Goal: Information Seeking & Learning: Learn about a topic

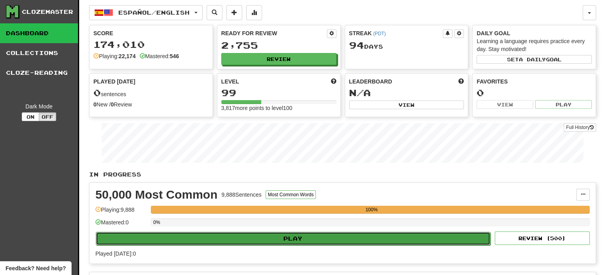
click at [342, 237] on button "Play" at bounding box center [293, 238] width 395 height 13
select select "**"
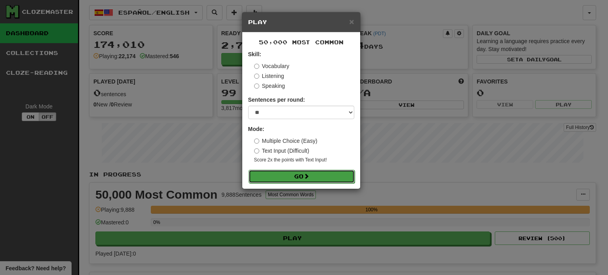
click at [329, 176] on button "Go" at bounding box center [302, 176] width 106 height 13
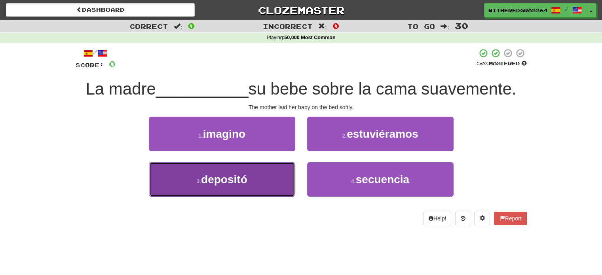
click at [288, 185] on button "3 . depositó" at bounding box center [222, 179] width 146 height 34
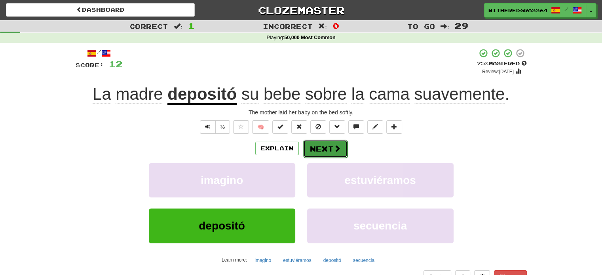
click at [317, 149] on button "Next" at bounding box center [325, 149] width 44 height 18
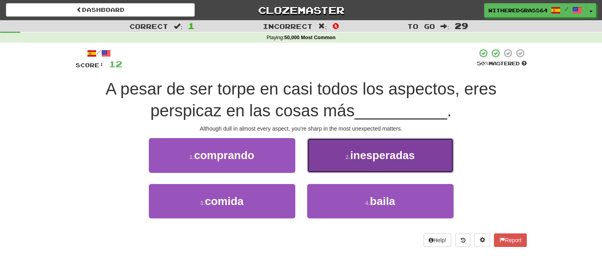
click at [328, 150] on button "2 . inesperadas" at bounding box center [380, 155] width 146 height 34
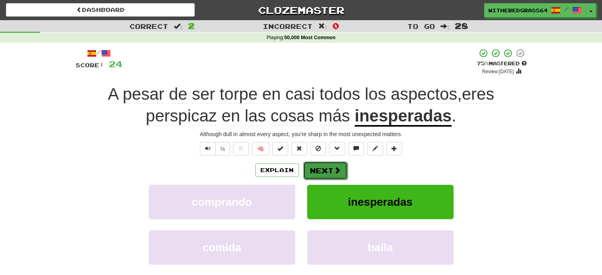
click at [334, 172] on span at bounding box center [337, 170] width 7 height 7
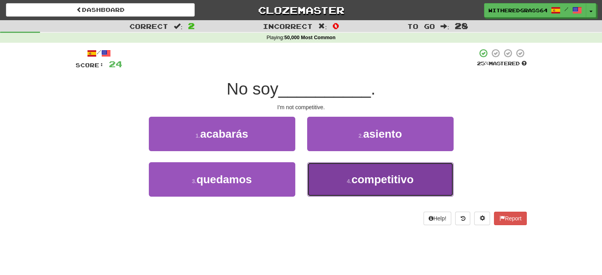
click at [340, 178] on button "4 . competitivo" at bounding box center [380, 179] width 146 height 34
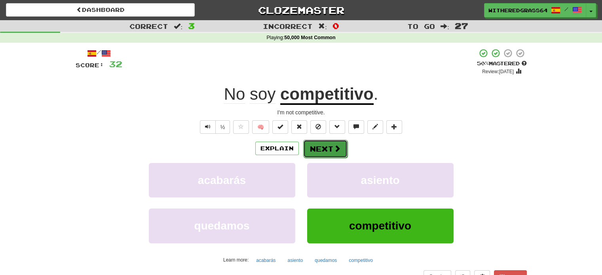
click at [328, 143] on button "Next" at bounding box center [325, 149] width 44 height 18
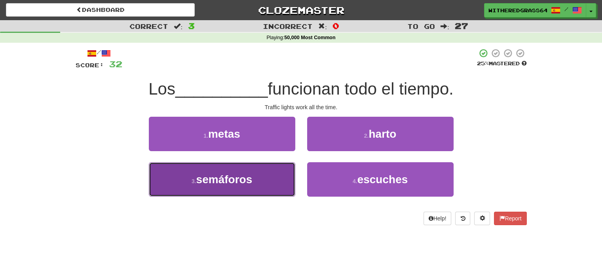
click at [277, 179] on button "3 . semáforos" at bounding box center [222, 179] width 146 height 34
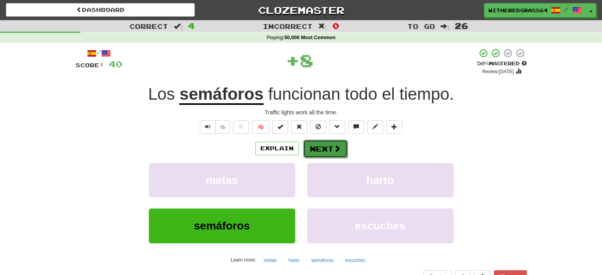
click at [313, 147] on button "Next" at bounding box center [325, 149] width 44 height 18
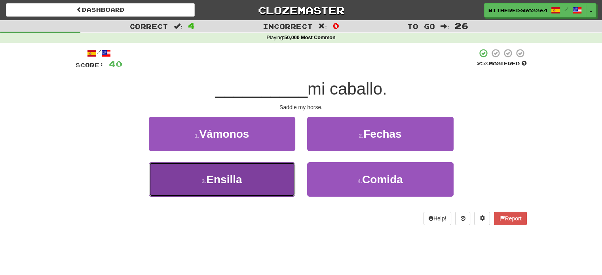
click at [256, 169] on button "3 . Ensilla" at bounding box center [222, 179] width 146 height 34
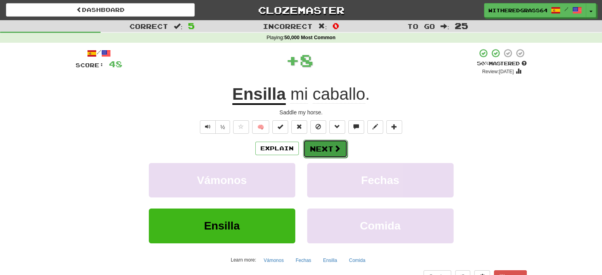
click at [313, 146] on button "Next" at bounding box center [325, 149] width 44 height 18
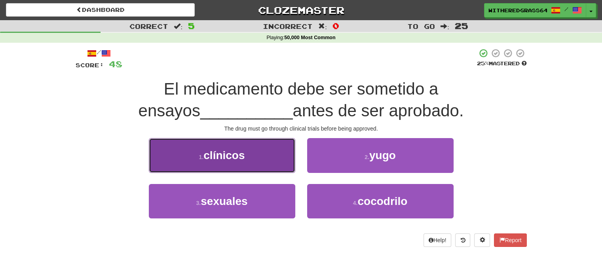
click at [275, 161] on button "1 . clínicos" at bounding box center [222, 155] width 146 height 34
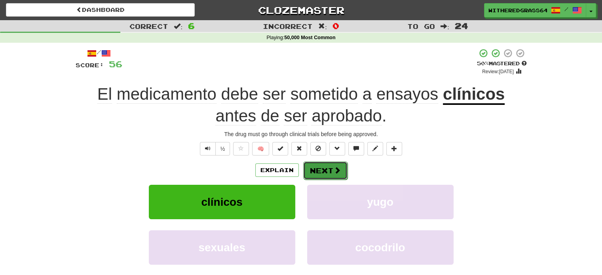
click at [314, 168] on button "Next" at bounding box center [325, 170] width 44 height 18
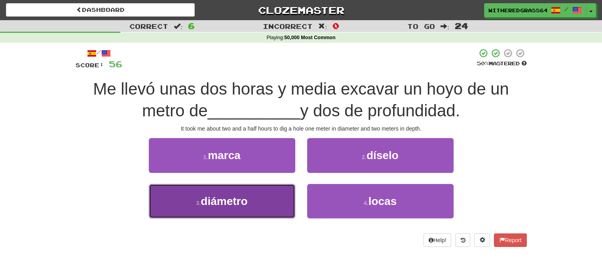
click at [262, 194] on button "3 . diámetro" at bounding box center [222, 201] width 146 height 34
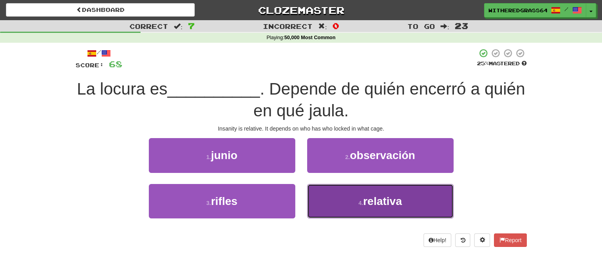
click at [325, 215] on button "4 . relativa" at bounding box center [380, 201] width 146 height 34
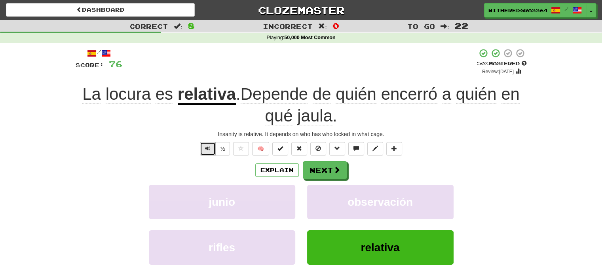
click at [213, 148] on button "Text-to-speech controls" at bounding box center [208, 148] width 16 height 13
click at [329, 174] on button "Next" at bounding box center [325, 170] width 44 height 18
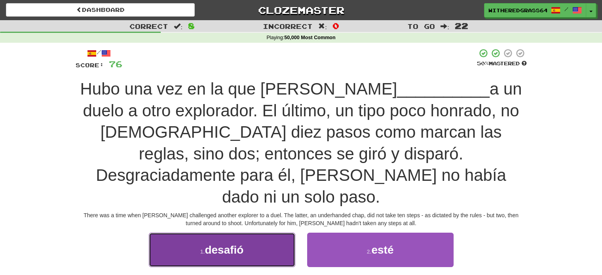
click at [283, 233] on button "1 . desafió" at bounding box center [222, 250] width 146 height 34
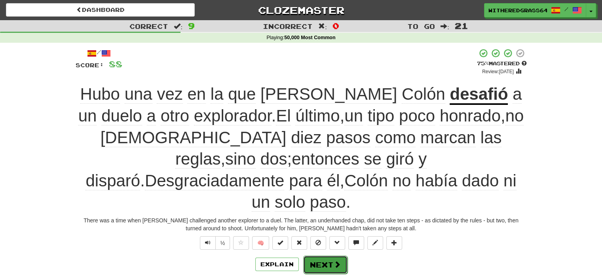
click at [340, 261] on span at bounding box center [337, 264] width 7 height 7
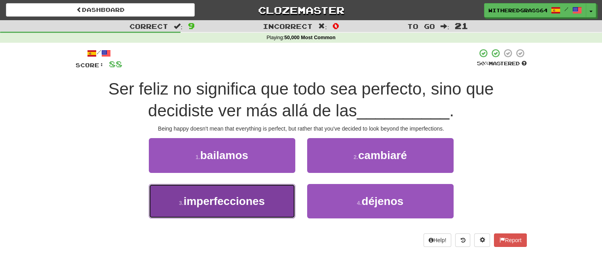
click at [251, 197] on span "imperfecciones" at bounding box center [224, 201] width 81 height 12
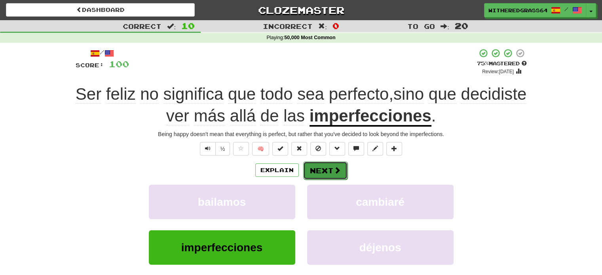
click at [330, 169] on button "Next" at bounding box center [325, 170] width 44 height 18
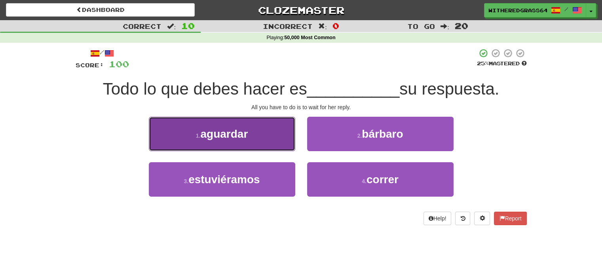
click at [279, 137] on button "1 . aguardar" at bounding box center [222, 134] width 146 height 34
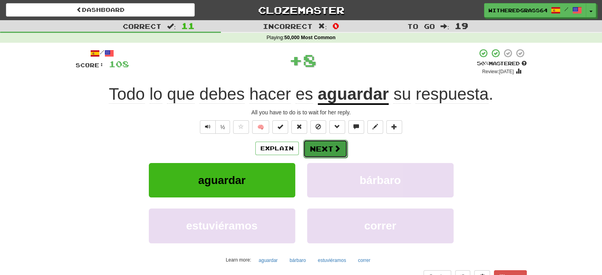
click at [323, 147] on button "Next" at bounding box center [325, 149] width 44 height 18
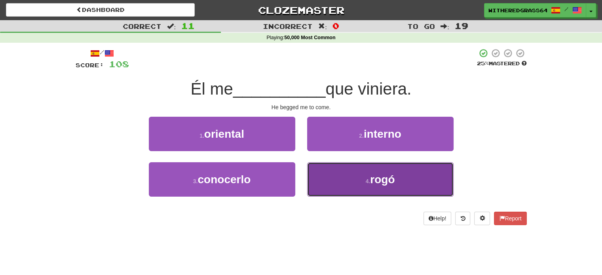
click at [334, 179] on button "4 . rogó" at bounding box center [380, 179] width 146 height 34
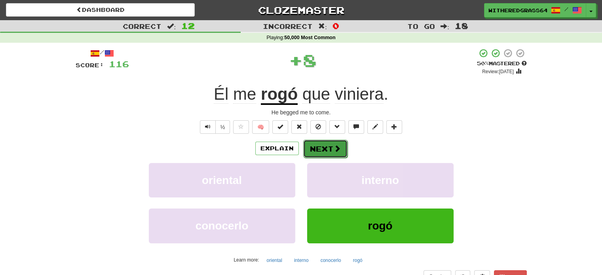
click at [327, 152] on button "Next" at bounding box center [325, 149] width 44 height 18
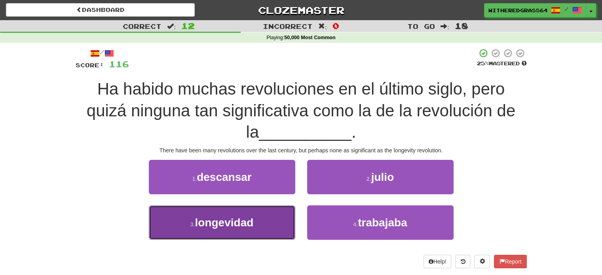
click at [264, 216] on button "3 . longevidad" at bounding box center [222, 222] width 146 height 34
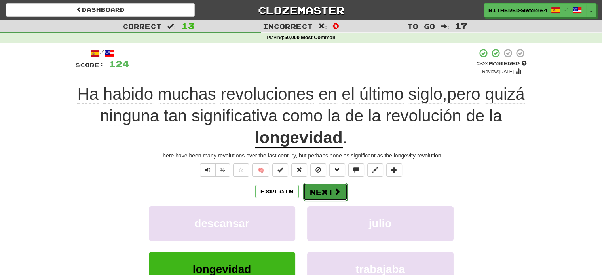
click at [324, 190] on button "Next" at bounding box center [325, 192] width 44 height 18
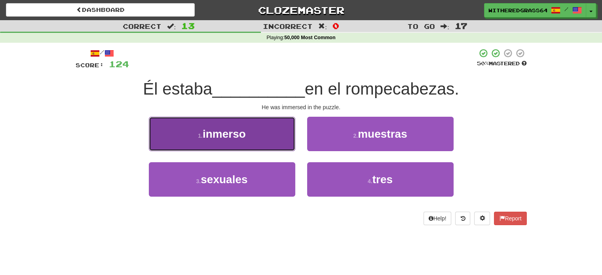
click at [269, 133] on button "1 . inmerso" at bounding box center [222, 134] width 146 height 34
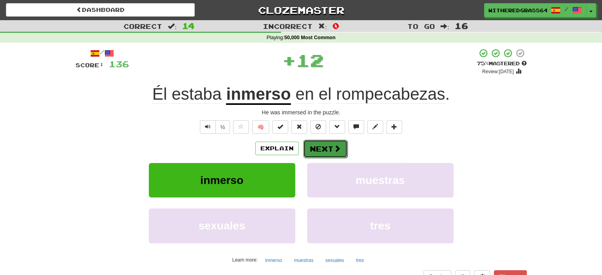
click at [311, 147] on button "Next" at bounding box center [325, 149] width 44 height 18
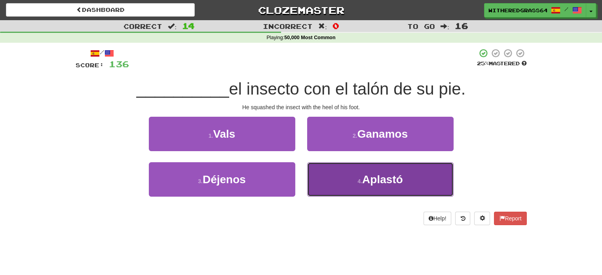
click at [323, 179] on button "4 . Aplastó" at bounding box center [380, 179] width 146 height 34
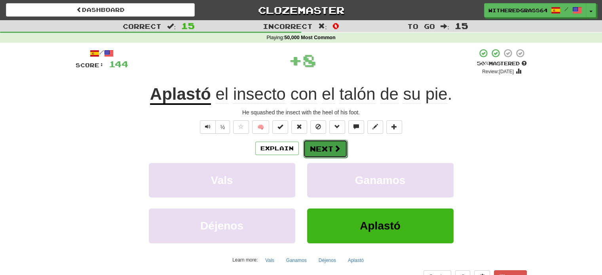
click at [315, 152] on button "Next" at bounding box center [325, 149] width 44 height 18
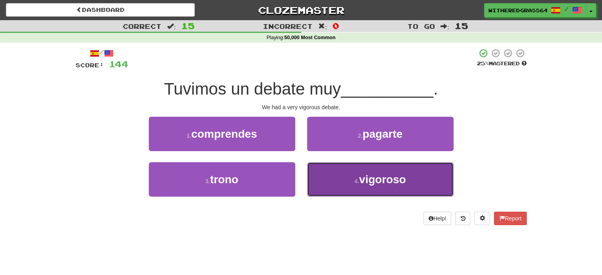
click at [336, 185] on button "4 . vigoroso" at bounding box center [380, 179] width 146 height 34
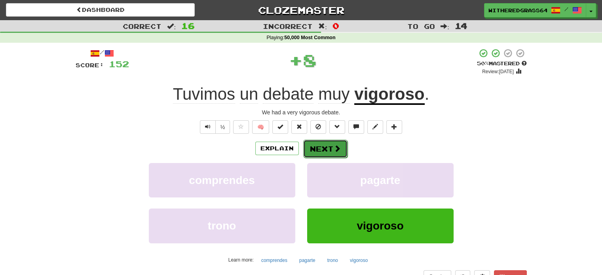
click at [331, 146] on button "Next" at bounding box center [325, 149] width 44 height 18
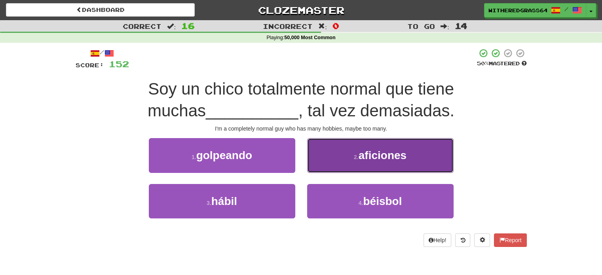
click at [333, 161] on button "2 . aficiones" at bounding box center [380, 155] width 146 height 34
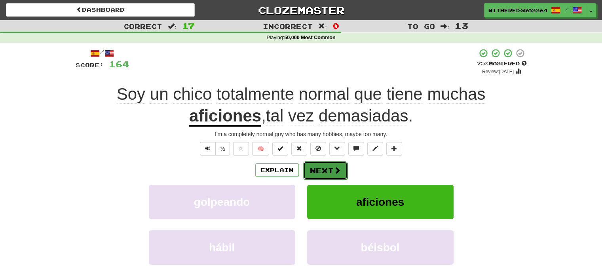
click at [328, 166] on button "Next" at bounding box center [325, 170] width 44 height 18
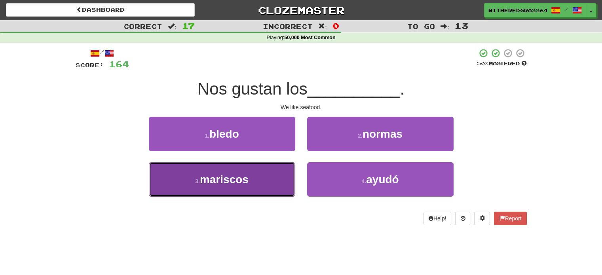
click at [268, 171] on button "3 . mariscos" at bounding box center [222, 179] width 146 height 34
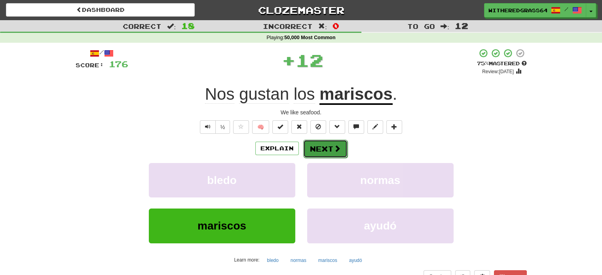
click at [313, 150] on button "Next" at bounding box center [325, 149] width 44 height 18
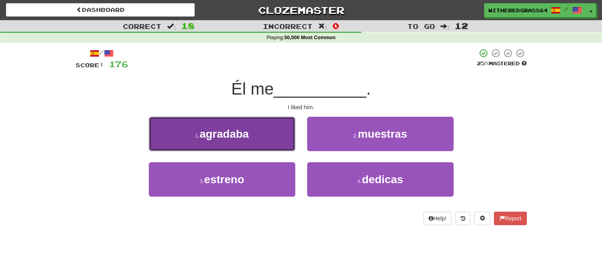
click at [273, 128] on button "1 . agradaba" at bounding box center [222, 134] width 146 height 34
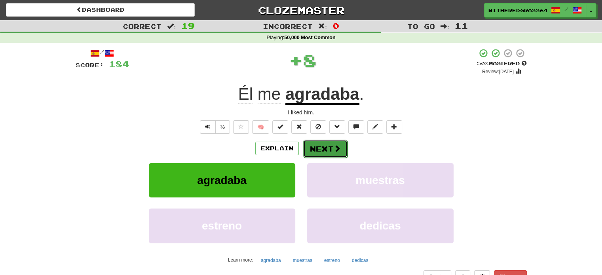
click at [321, 147] on button "Next" at bounding box center [325, 149] width 44 height 18
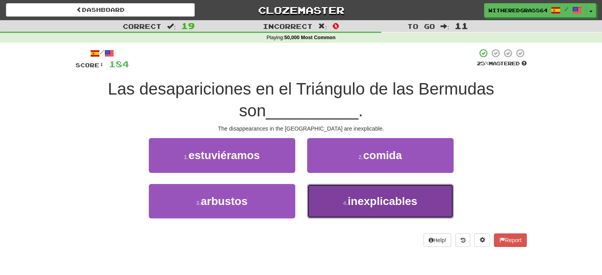
click at [344, 196] on button "4 . inexplicables" at bounding box center [380, 201] width 146 height 34
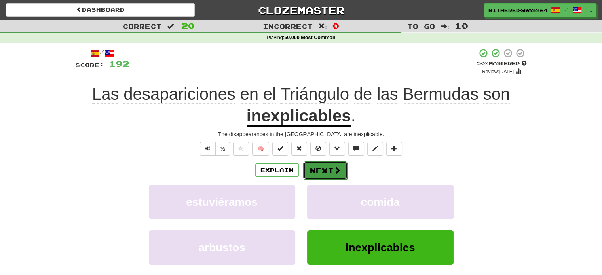
click at [326, 172] on button "Next" at bounding box center [325, 170] width 44 height 18
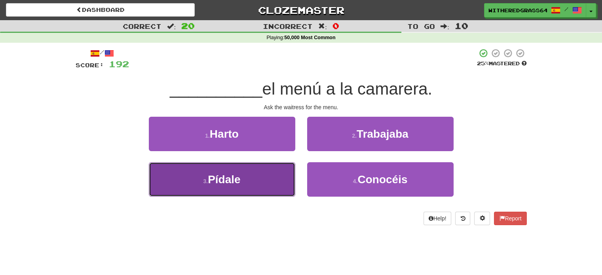
click at [287, 177] on button "3 . Pídale" at bounding box center [222, 179] width 146 height 34
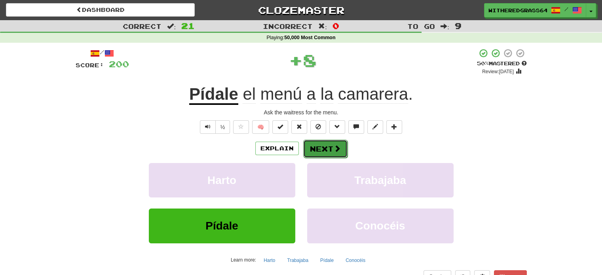
click at [327, 150] on button "Next" at bounding box center [325, 149] width 44 height 18
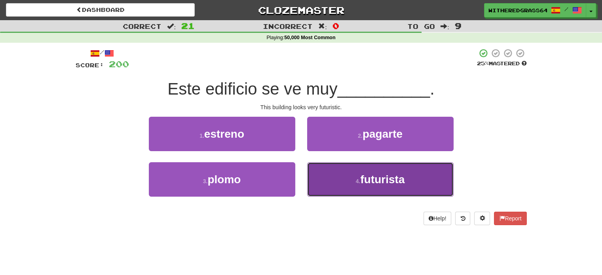
click at [325, 180] on button "4 . futurista" at bounding box center [380, 179] width 146 height 34
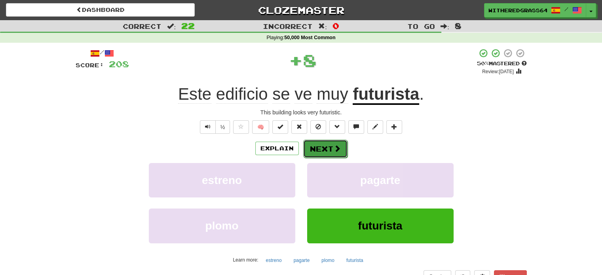
click at [316, 144] on button "Next" at bounding box center [325, 149] width 44 height 18
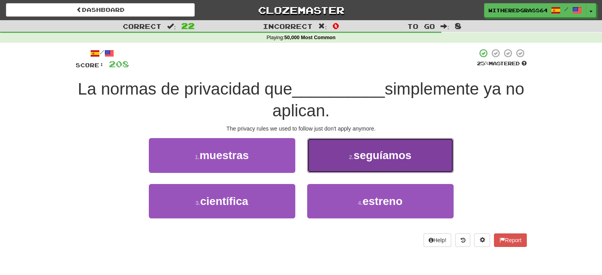
click at [335, 163] on button "2 . seguíamos" at bounding box center [380, 155] width 146 height 34
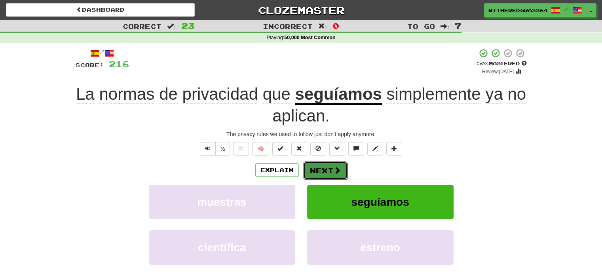
click at [328, 171] on button "Next" at bounding box center [325, 170] width 44 height 18
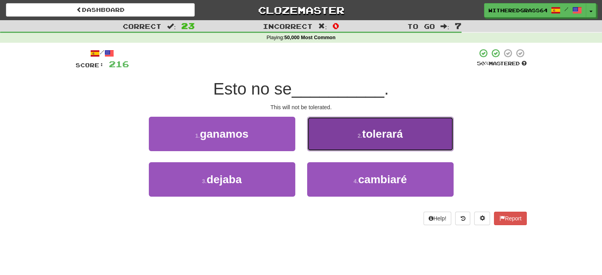
click at [355, 129] on button "2 . tolerará" at bounding box center [380, 134] width 146 height 34
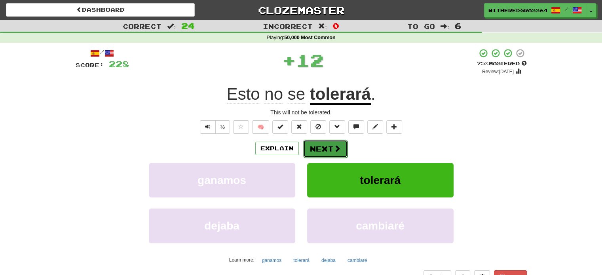
click at [337, 144] on button "Next" at bounding box center [325, 149] width 44 height 18
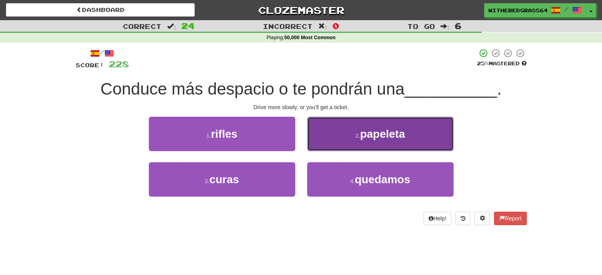
click at [330, 137] on button "2 . papeleta" at bounding box center [380, 134] width 146 height 34
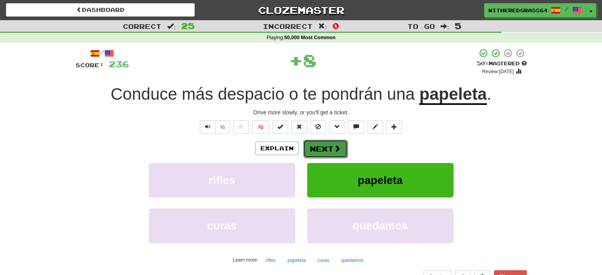
click at [331, 148] on button "Next" at bounding box center [325, 149] width 44 height 18
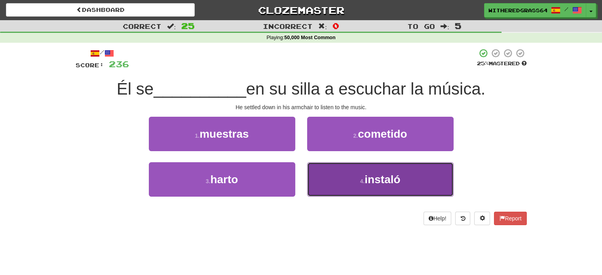
click at [327, 171] on button "4 . instaló" at bounding box center [380, 179] width 146 height 34
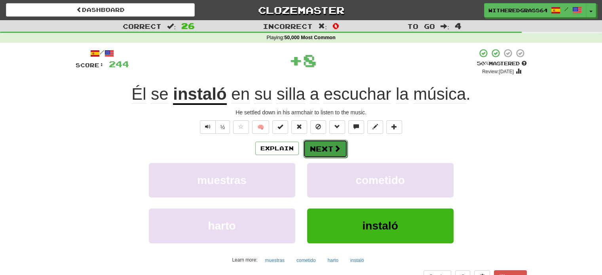
click at [319, 148] on button "Next" at bounding box center [325, 149] width 44 height 18
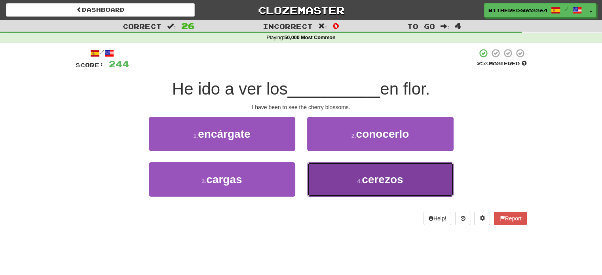
click at [331, 182] on button "4 . cerezos" at bounding box center [380, 179] width 146 height 34
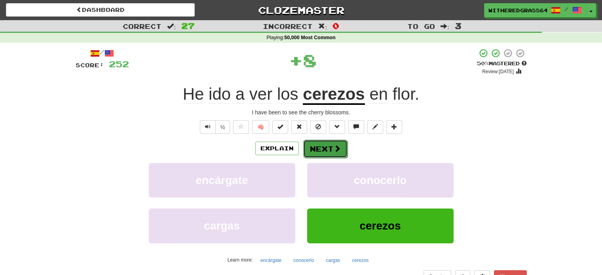
click at [318, 150] on button "Next" at bounding box center [325, 149] width 44 height 18
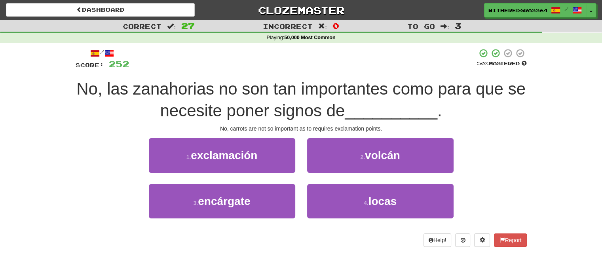
click at [334, 116] on span "No, las zanahorias no son tan importantes como para que se necesite poner signo…" at bounding box center [300, 100] width 449 height 40
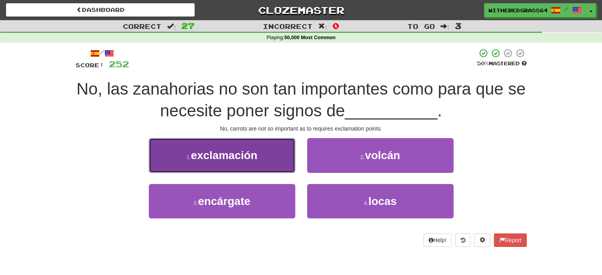
click at [260, 148] on button "1 . exclamación" at bounding box center [222, 155] width 146 height 34
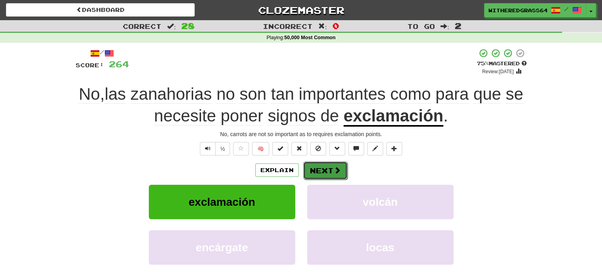
click at [312, 171] on button "Next" at bounding box center [325, 170] width 44 height 18
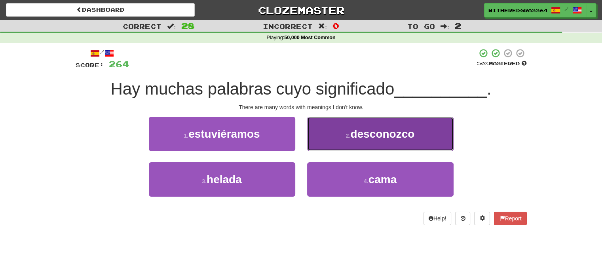
click at [334, 146] on button "2 . desconozco" at bounding box center [380, 134] width 146 height 34
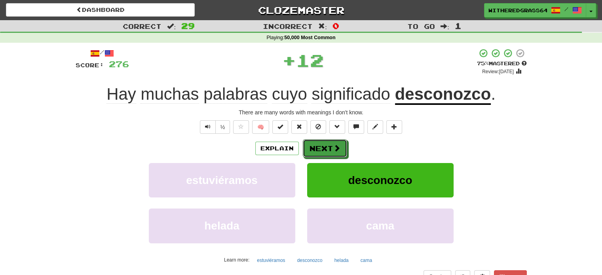
click at [334, 146] on span at bounding box center [336, 147] width 7 height 7
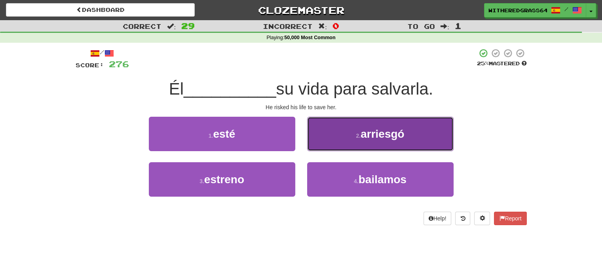
click at [332, 142] on button "2 . arriesgó" at bounding box center [380, 134] width 146 height 34
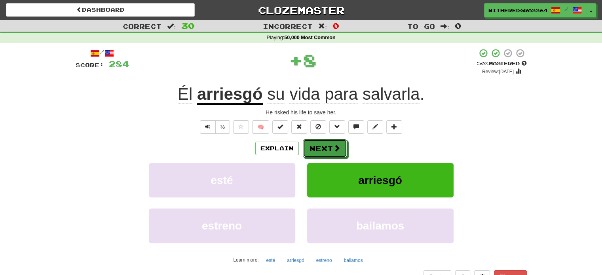
click at [332, 142] on button "Next" at bounding box center [325, 148] width 44 height 18
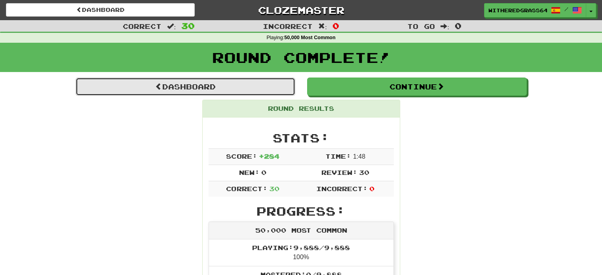
click at [213, 87] on link "Dashboard" at bounding box center [186, 87] width 220 height 18
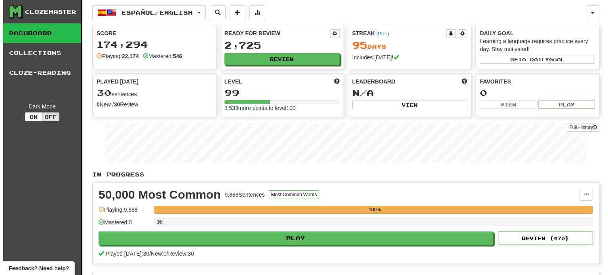
scroll to position [241, 0]
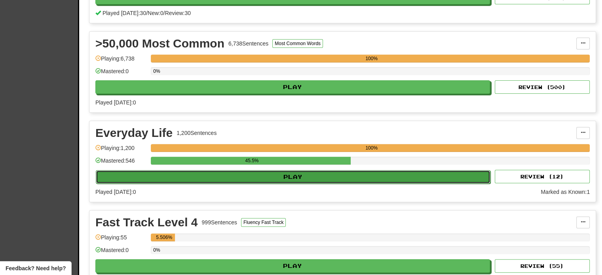
click at [457, 173] on button "Play" at bounding box center [293, 176] width 395 height 13
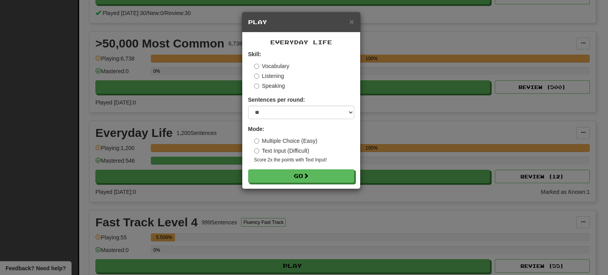
click at [268, 120] on form "Skill: Vocabulary Listening Speaking Sentences per round: * ** ** ** ** ** *** …" at bounding box center [301, 116] width 106 height 133
click at [265, 114] on select "* ** ** ** ** ** *** ********" at bounding box center [301, 112] width 106 height 13
select select "**"
click at [248, 106] on select "* ** ** ** ** ** *** ********" at bounding box center [301, 112] width 106 height 13
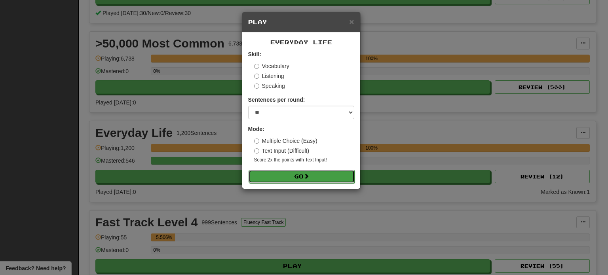
click at [279, 176] on button "Go" at bounding box center [302, 176] width 106 height 13
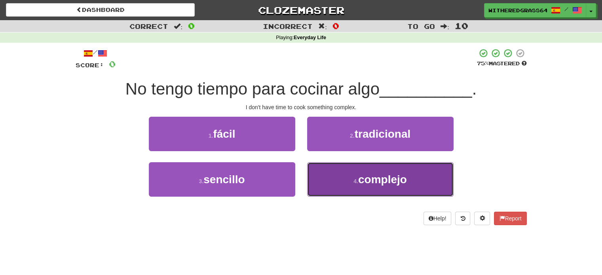
click at [353, 175] on button "4 . complejo" at bounding box center [380, 179] width 146 height 34
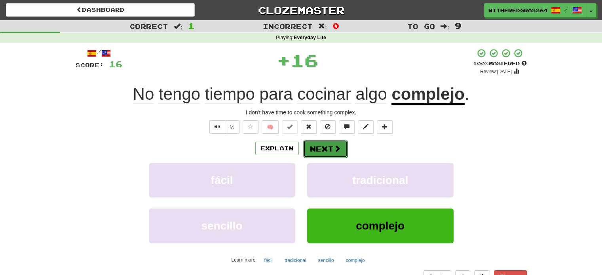
click at [329, 148] on button "Next" at bounding box center [325, 149] width 44 height 18
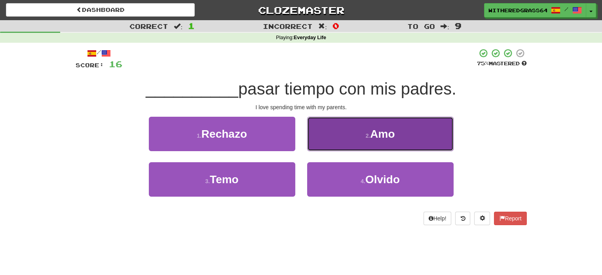
click at [332, 139] on button "2 . Amo" at bounding box center [380, 134] width 146 height 34
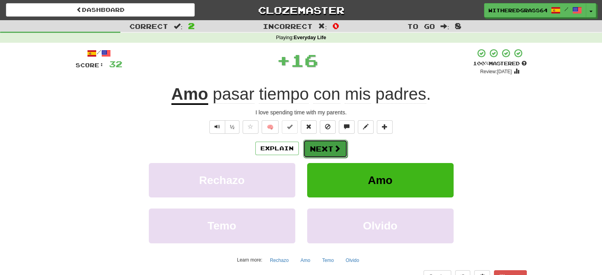
click at [327, 149] on button "Next" at bounding box center [325, 149] width 44 height 18
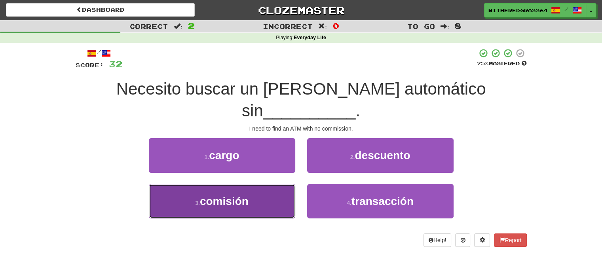
click at [257, 184] on button "3 . comisión" at bounding box center [222, 201] width 146 height 34
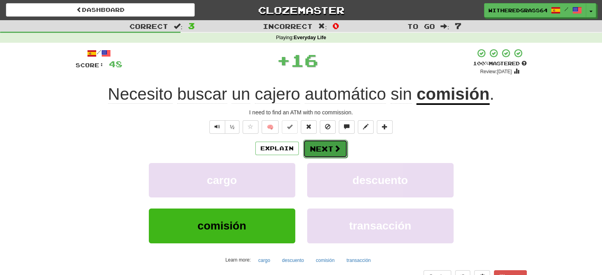
click at [321, 146] on button "Next" at bounding box center [325, 149] width 44 height 18
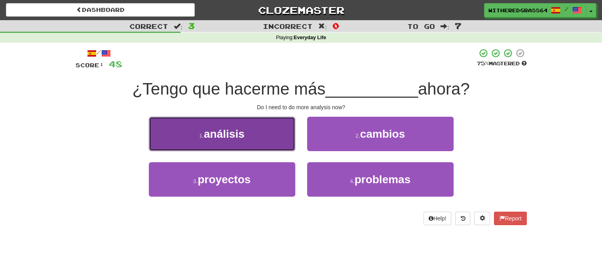
click at [275, 142] on button "1 . análisis" at bounding box center [222, 134] width 146 height 34
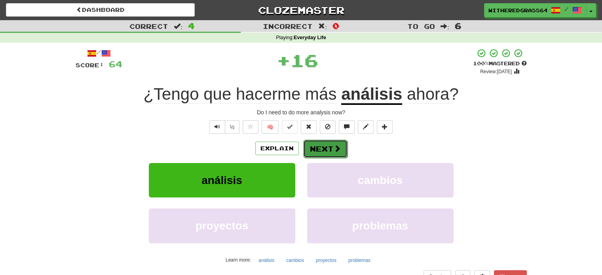
click at [329, 150] on button "Next" at bounding box center [325, 149] width 44 height 18
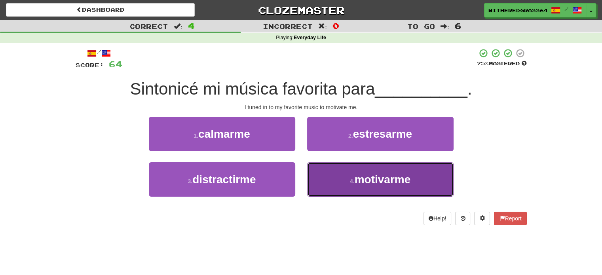
click at [361, 188] on button "4 . motivarme" at bounding box center [380, 179] width 146 height 34
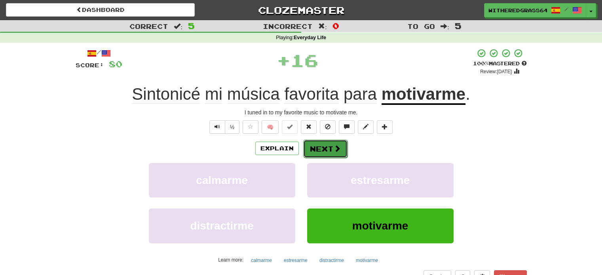
click at [328, 150] on button "Next" at bounding box center [325, 149] width 44 height 18
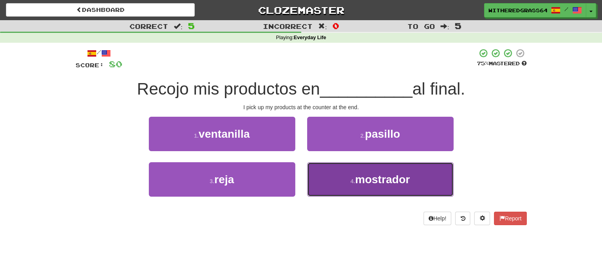
click at [326, 182] on button "4 . mostrador" at bounding box center [380, 179] width 146 height 34
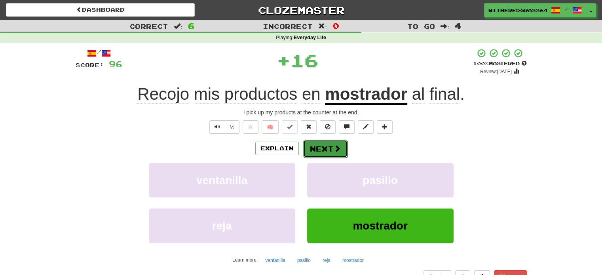
click at [327, 148] on button "Next" at bounding box center [325, 149] width 44 height 18
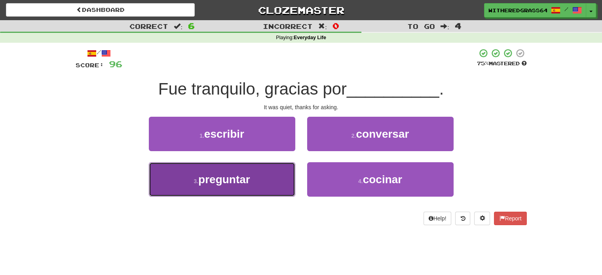
click at [279, 192] on button "3 . preguntar" at bounding box center [222, 179] width 146 height 34
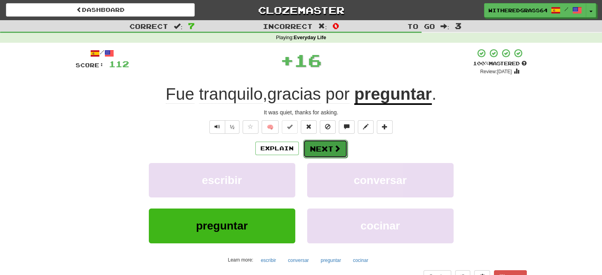
click at [321, 145] on button "Next" at bounding box center [325, 149] width 44 height 18
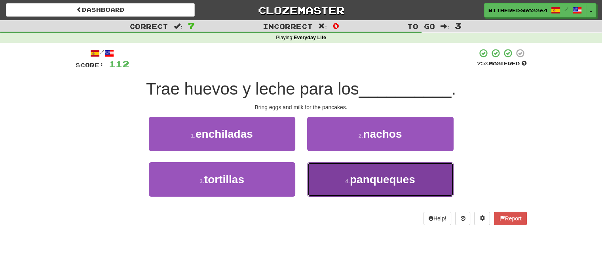
click at [334, 186] on button "4 . panqueques" at bounding box center [380, 179] width 146 height 34
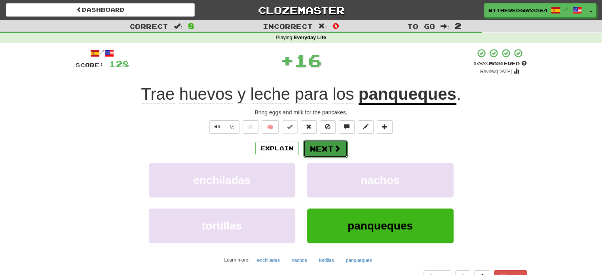
click at [333, 155] on button "Next" at bounding box center [325, 149] width 44 height 18
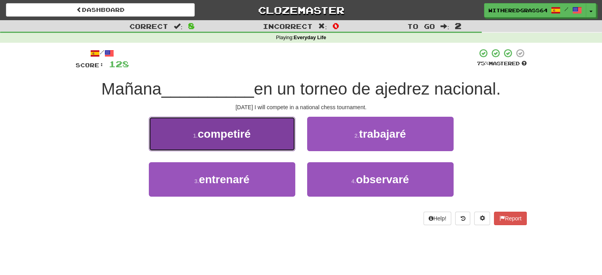
click at [263, 138] on button "1 . competiré" at bounding box center [222, 134] width 146 height 34
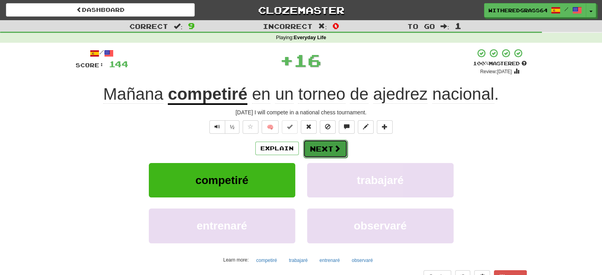
click at [313, 145] on button "Next" at bounding box center [325, 149] width 44 height 18
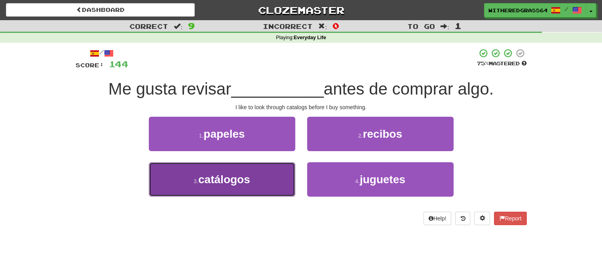
click at [259, 184] on button "3 . catálogos" at bounding box center [222, 179] width 146 height 34
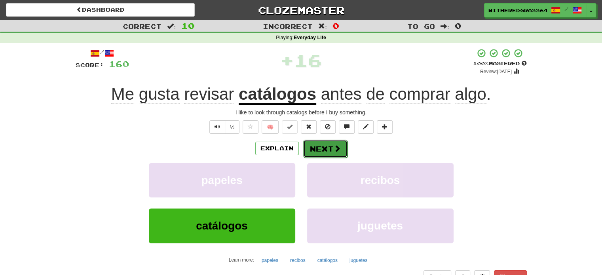
click at [311, 152] on button "Next" at bounding box center [325, 149] width 44 height 18
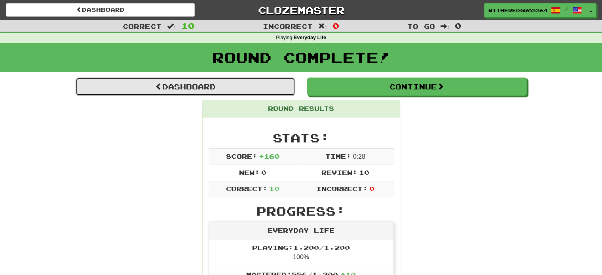
click at [234, 87] on link "Dashboard" at bounding box center [186, 87] width 220 height 18
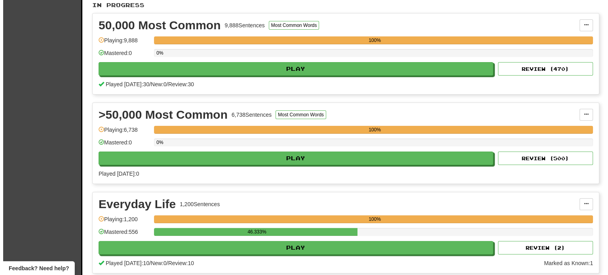
scroll to position [166, 0]
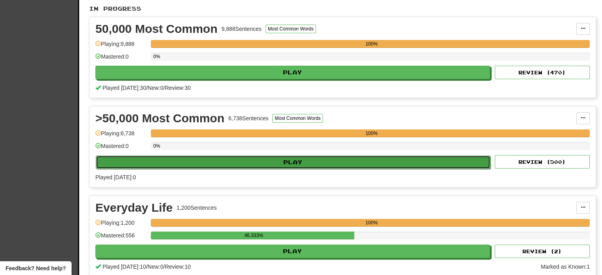
click at [376, 156] on button "Play" at bounding box center [293, 162] width 395 height 13
select select "**"
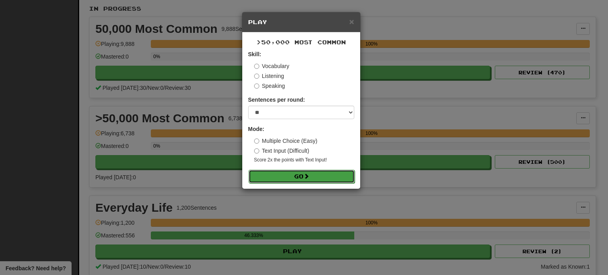
click at [299, 174] on button "Go" at bounding box center [302, 176] width 106 height 13
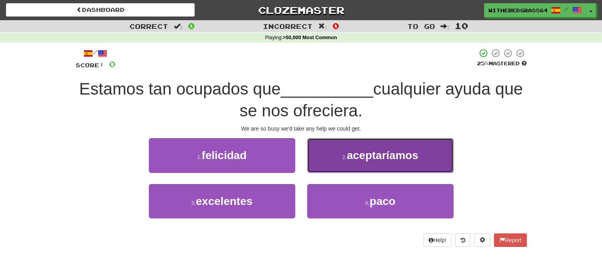
click at [329, 150] on button "2 . aceptaríamos" at bounding box center [380, 155] width 146 height 34
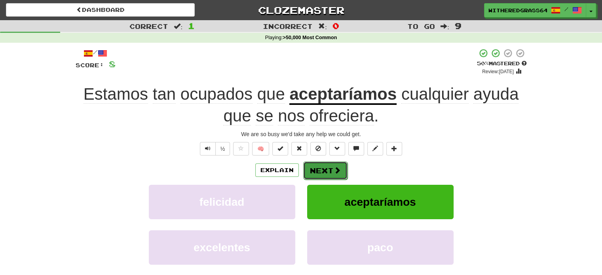
click at [322, 169] on button "Next" at bounding box center [325, 170] width 44 height 18
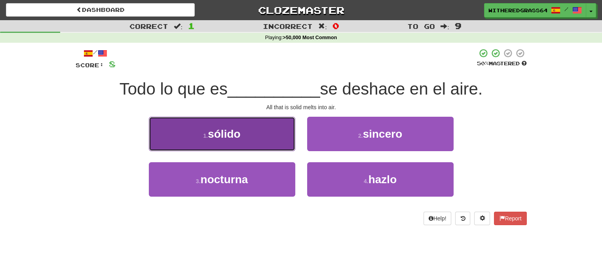
click at [273, 126] on button "1 . sólido" at bounding box center [222, 134] width 146 height 34
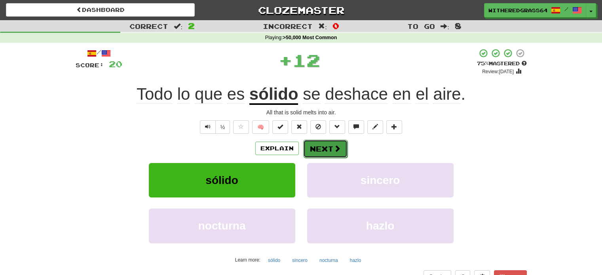
click at [311, 144] on button "Next" at bounding box center [325, 149] width 44 height 18
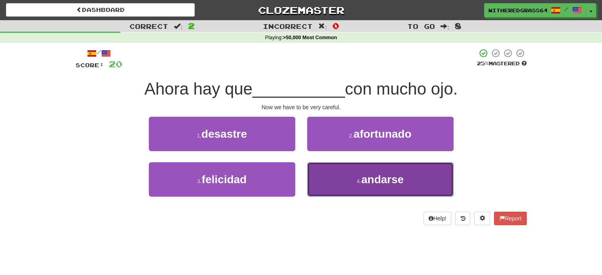
click at [342, 182] on button "4 . andarse" at bounding box center [380, 179] width 146 height 34
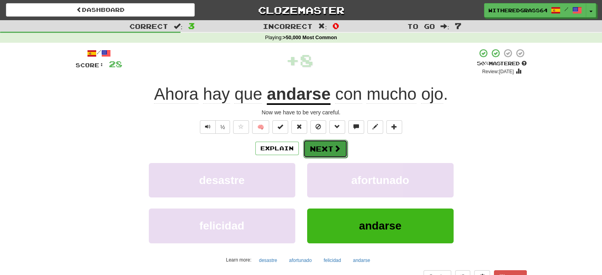
click at [323, 155] on button "Next" at bounding box center [325, 149] width 44 height 18
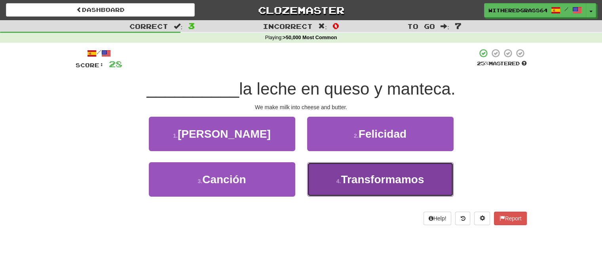
click at [330, 171] on button "4 . Transformamos" at bounding box center [380, 179] width 146 height 34
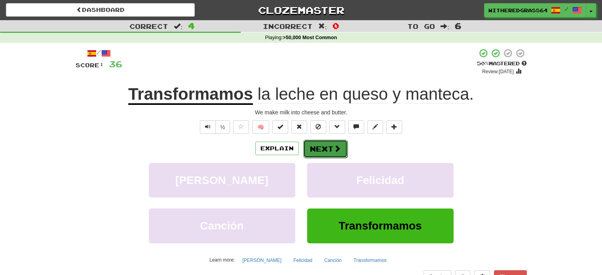
click at [325, 151] on button "Next" at bounding box center [325, 149] width 44 height 18
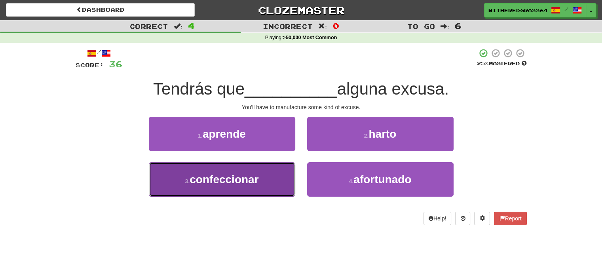
click at [281, 180] on button "3 . confeccionar" at bounding box center [222, 179] width 146 height 34
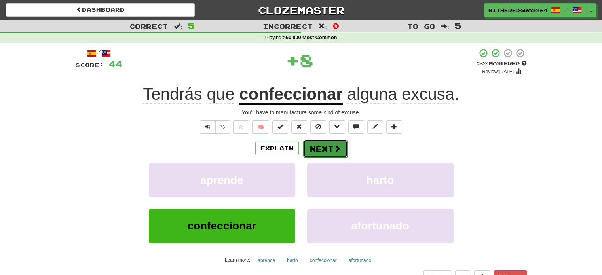
click at [318, 147] on button "Next" at bounding box center [325, 149] width 44 height 18
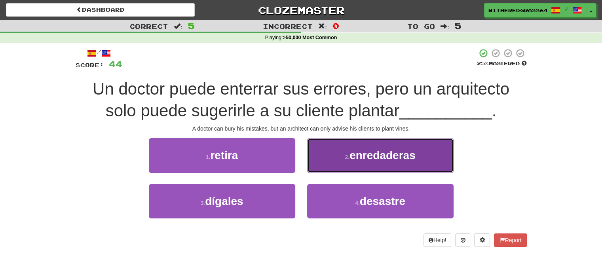
click at [332, 163] on button "2 . enredaderas" at bounding box center [380, 155] width 146 height 34
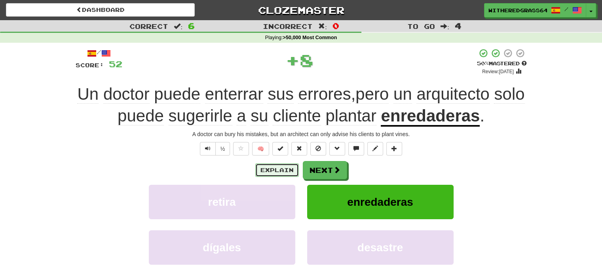
click at [282, 167] on button "Explain" at bounding box center [277, 169] width 44 height 13
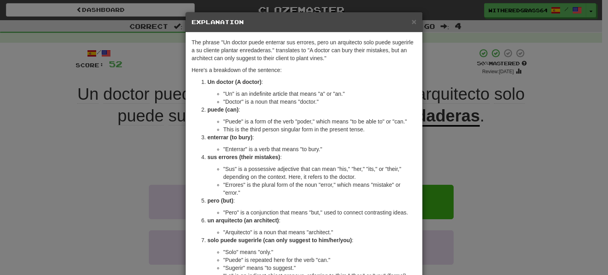
click at [283, 158] on p "sus errores (their mistakes) :" at bounding box center [311, 157] width 209 height 8
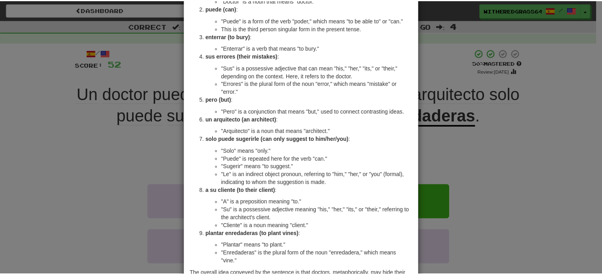
scroll to position [174, 0]
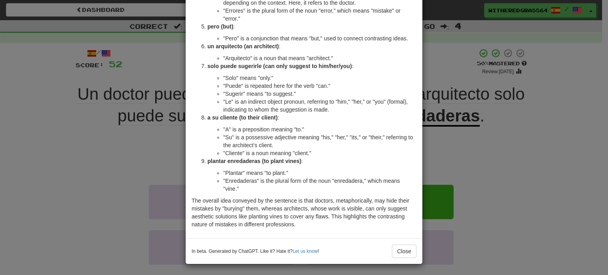
click at [72, 166] on div "× Explanation The phrase "Un doctor puede enterrar sus errores, pero un arquite…" at bounding box center [304, 137] width 608 height 275
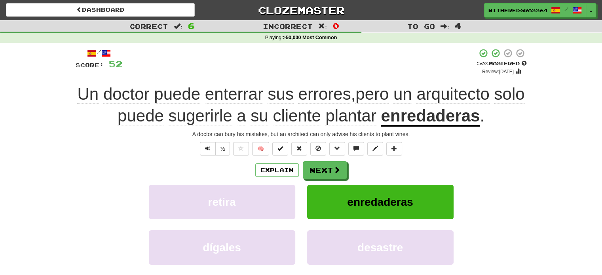
click at [197, 148] on div "½ 🧠" at bounding box center [301, 148] width 451 height 13
click at [203, 149] on button "Text-to-speech controls" at bounding box center [208, 148] width 16 height 13
click at [208, 148] on span "Text-to-speech controls" at bounding box center [208, 149] width 6 height 6
click at [326, 173] on button "Next" at bounding box center [325, 170] width 44 height 18
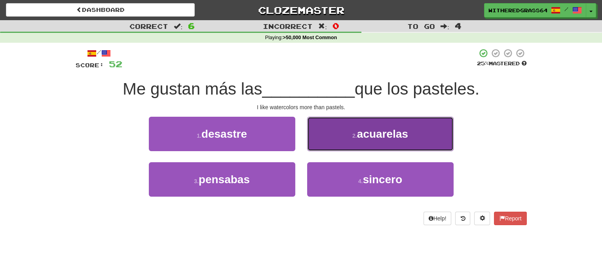
click at [320, 136] on button "2 . acuarelas" at bounding box center [380, 134] width 146 height 34
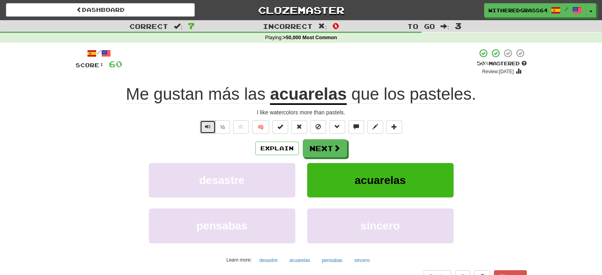
click at [203, 126] on button "Text-to-speech controls" at bounding box center [208, 126] width 16 height 13
click at [318, 150] on button "Next" at bounding box center [325, 149] width 44 height 18
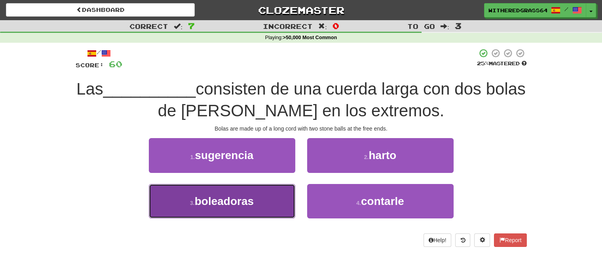
click at [263, 201] on button "3 . boleadoras" at bounding box center [222, 201] width 146 height 34
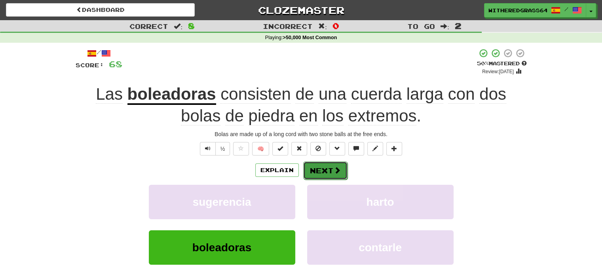
click at [321, 169] on button "Next" at bounding box center [325, 170] width 44 height 18
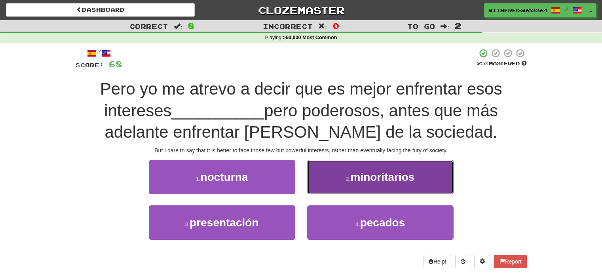
click at [348, 180] on small "2 ." at bounding box center [348, 179] width 5 height 6
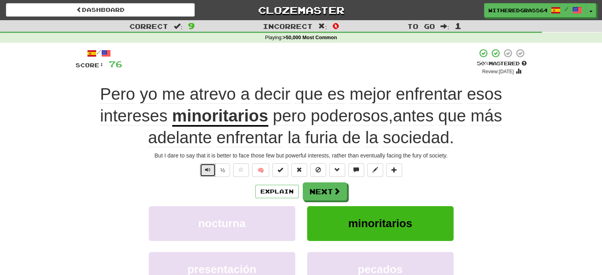
click at [208, 168] on span "Text-to-speech controls" at bounding box center [208, 170] width 6 height 6
click at [317, 195] on button "Next" at bounding box center [325, 192] width 44 height 18
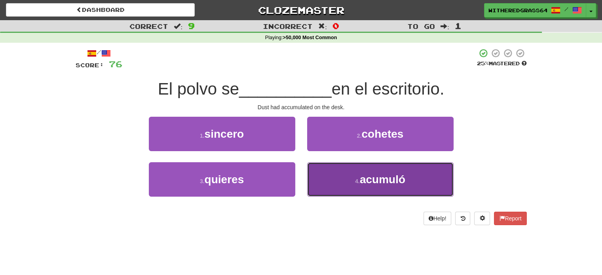
click at [318, 178] on button "4 . acumuló" at bounding box center [380, 179] width 146 height 34
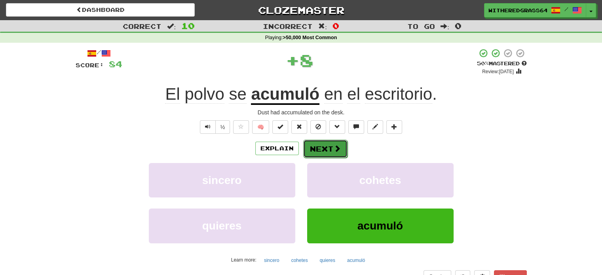
click at [315, 150] on button "Next" at bounding box center [325, 149] width 44 height 18
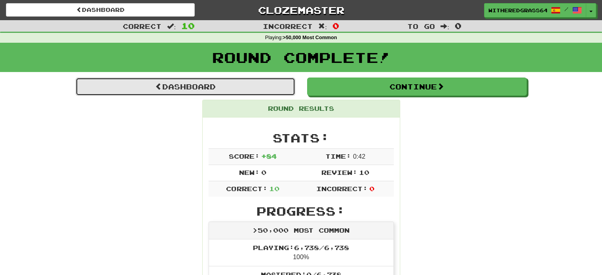
click at [255, 89] on link "Dashboard" at bounding box center [186, 87] width 220 height 18
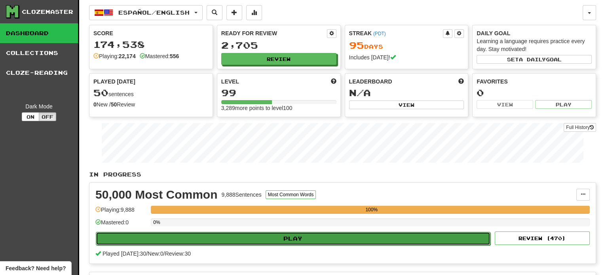
click at [425, 233] on button "Play" at bounding box center [293, 238] width 395 height 13
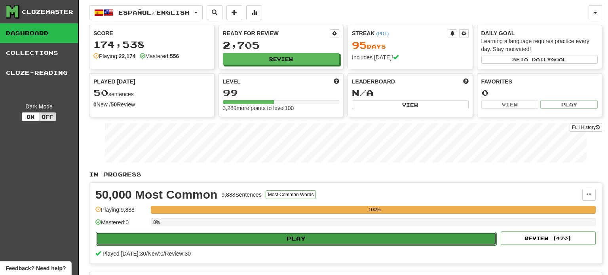
select select "**"
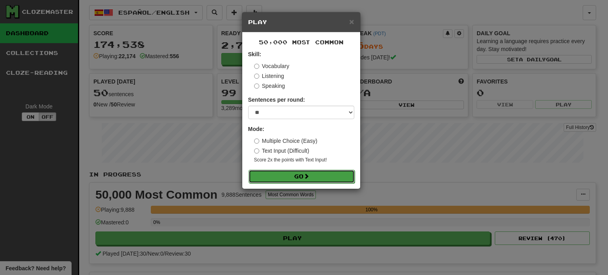
click at [323, 175] on button "Go" at bounding box center [302, 176] width 106 height 13
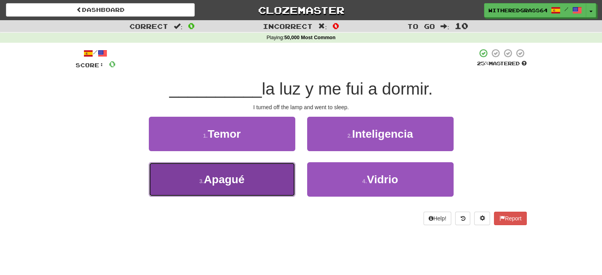
click at [278, 175] on button "3 . Apagué" at bounding box center [222, 179] width 146 height 34
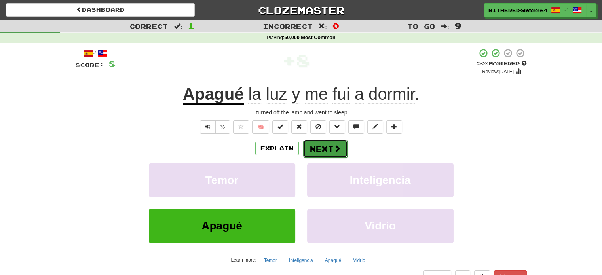
click at [326, 152] on button "Next" at bounding box center [325, 149] width 44 height 18
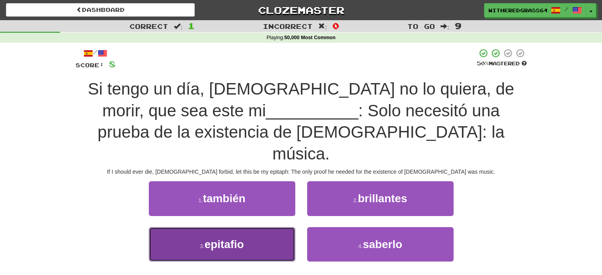
click at [269, 227] on button "3 . epitafio" at bounding box center [222, 244] width 146 height 34
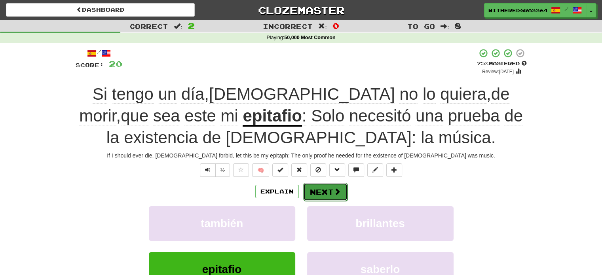
click at [317, 187] on button "Next" at bounding box center [325, 192] width 44 height 18
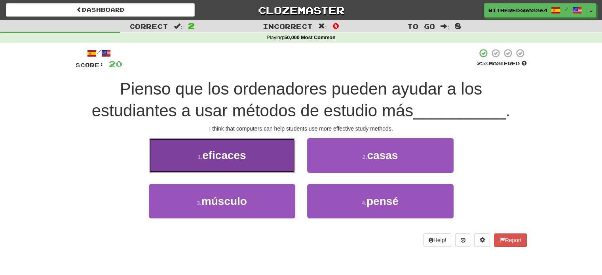
click at [276, 152] on button "1 . eficaces" at bounding box center [222, 155] width 146 height 34
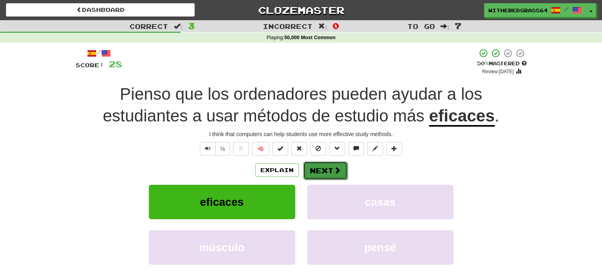
click at [325, 171] on button "Next" at bounding box center [325, 170] width 44 height 18
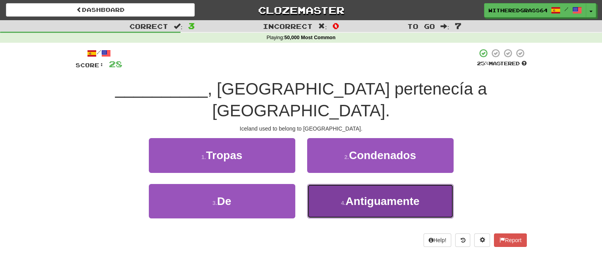
click at [348, 195] on span "Antiguamente" at bounding box center [382, 201] width 74 height 12
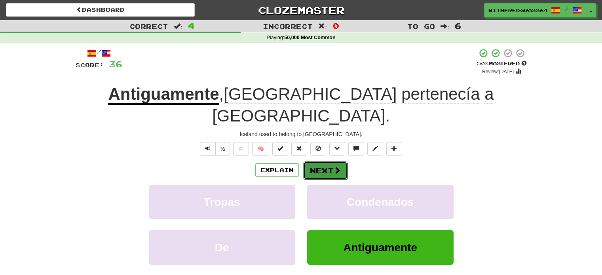
click at [328, 161] on button "Next" at bounding box center [325, 170] width 44 height 18
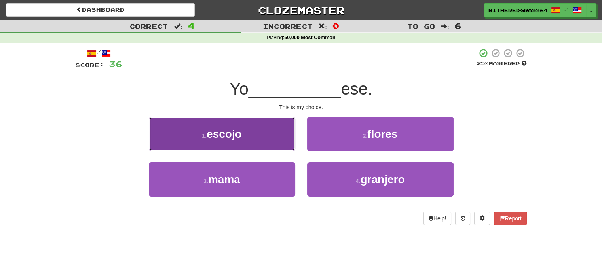
click at [283, 141] on button "1 . escojo" at bounding box center [222, 134] width 146 height 34
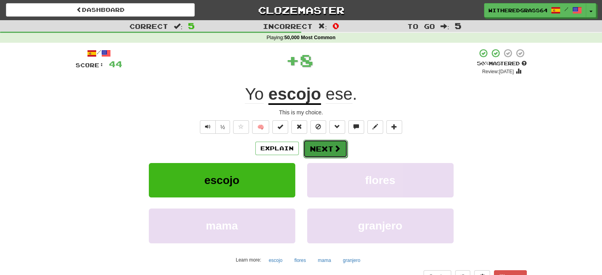
click at [317, 150] on button "Next" at bounding box center [325, 149] width 44 height 18
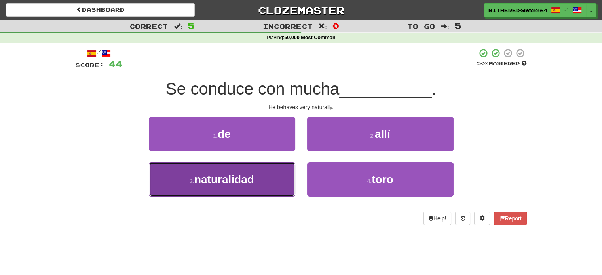
click at [268, 172] on button "3 . naturalidad" at bounding box center [222, 179] width 146 height 34
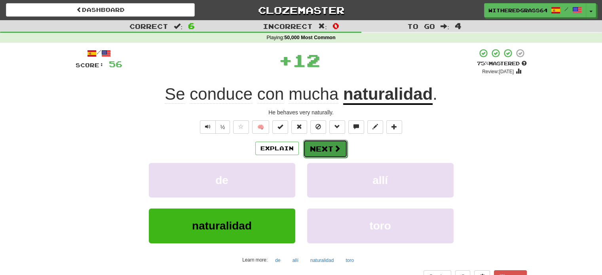
click at [325, 150] on button "Next" at bounding box center [325, 149] width 44 height 18
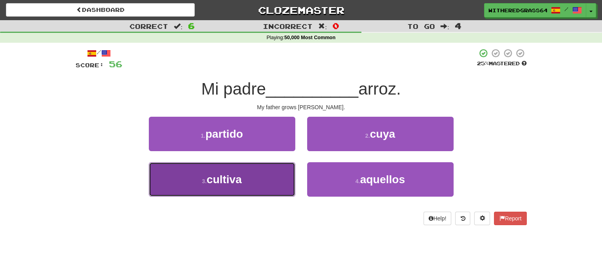
click at [272, 176] on button "3 . cultiva" at bounding box center [222, 179] width 146 height 34
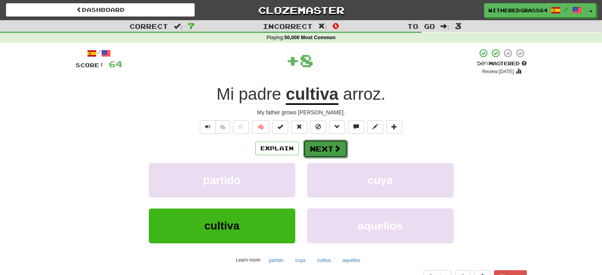
click at [328, 150] on button "Next" at bounding box center [325, 149] width 44 height 18
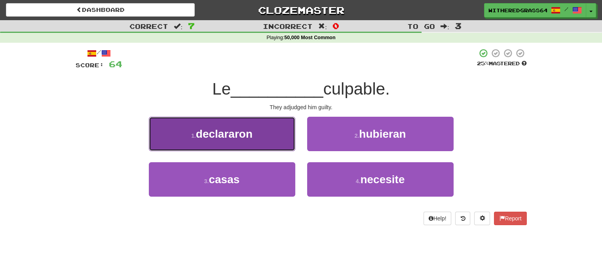
click at [280, 143] on button "1 . declararon" at bounding box center [222, 134] width 146 height 34
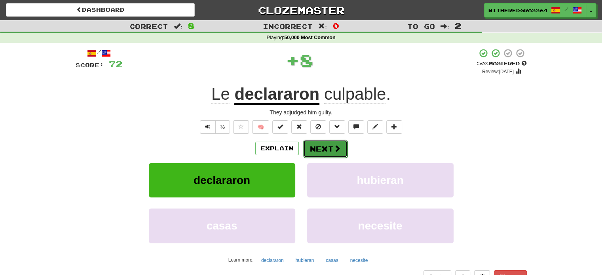
click at [312, 148] on button "Next" at bounding box center [325, 149] width 44 height 18
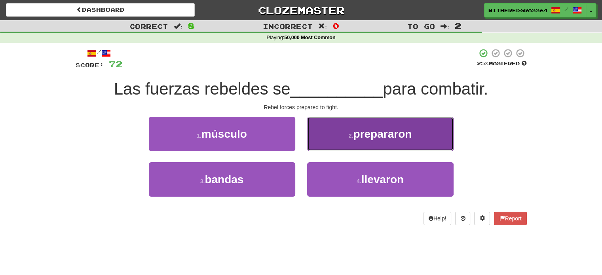
click at [331, 135] on button "2 . prepararon" at bounding box center [380, 134] width 146 height 34
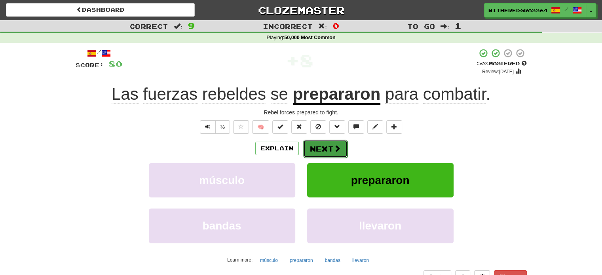
click at [326, 149] on button "Next" at bounding box center [325, 149] width 44 height 18
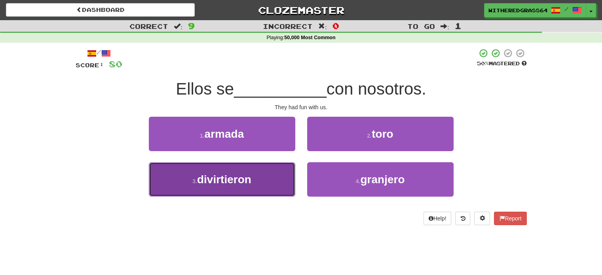
click at [267, 176] on button "3 . divirtieron" at bounding box center [222, 179] width 146 height 34
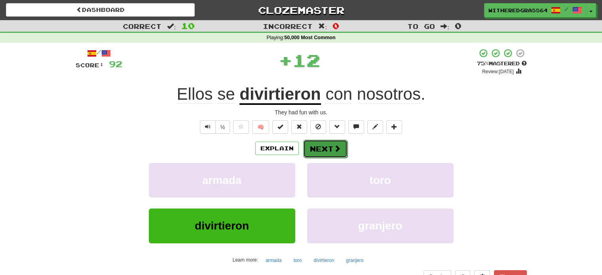
click at [318, 152] on button "Next" at bounding box center [325, 149] width 44 height 18
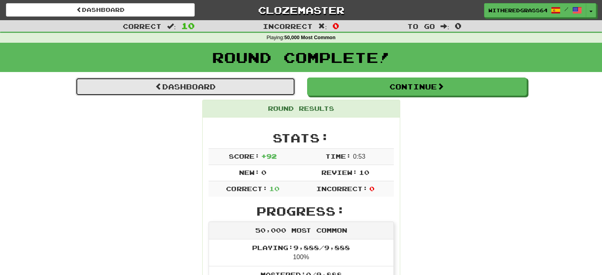
click at [255, 88] on link "Dashboard" at bounding box center [186, 87] width 220 height 18
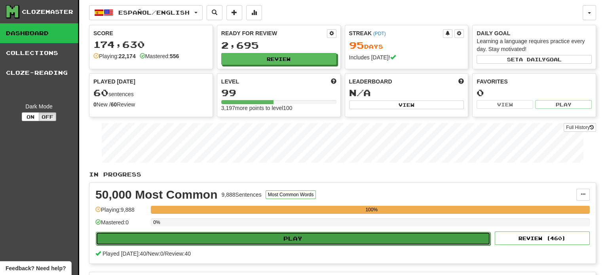
click at [160, 234] on button "Play" at bounding box center [293, 238] width 395 height 13
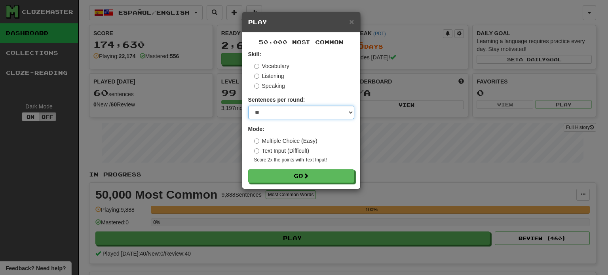
click at [273, 114] on select "* ** ** ** ** ** *** ********" at bounding box center [301, 112] width 106 height 13
select select "**"
click at [248, 106] on select "* ** ** ** ** ** *** ********" at bounding box center [301, 112] width 106 height 13
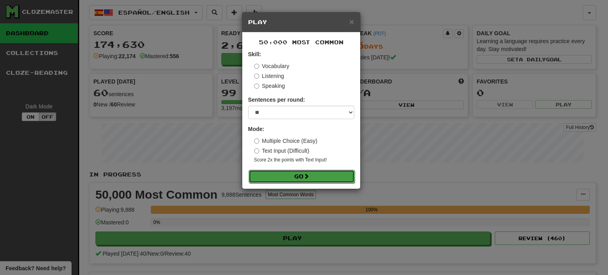
click at [276, 176] on button "Go" at bounding box center [302, 176] width 106 height 13
